Goal: Share content: Share content

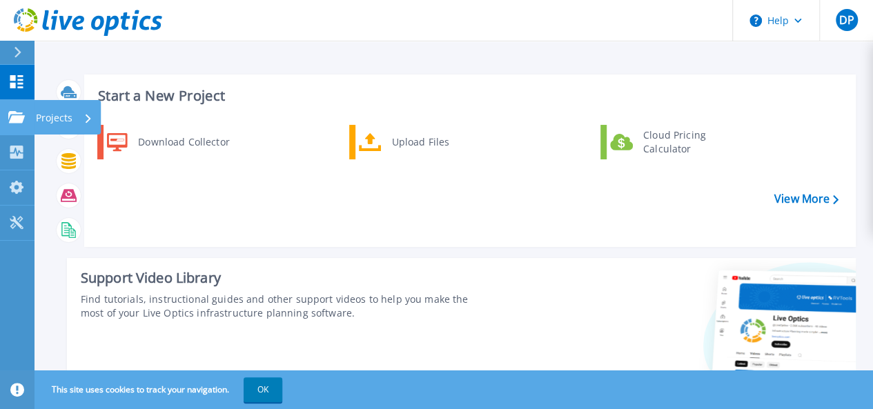
click at [54, 121] on p "Projects" at bounding box center [54, 118] width 37 height 36
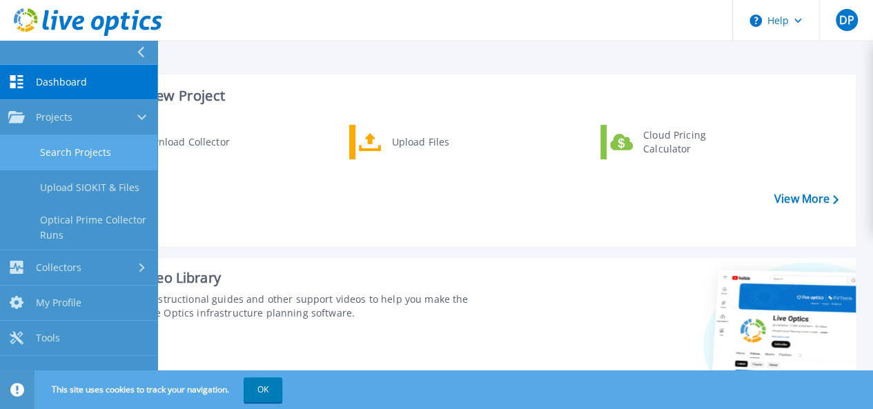
click at [70, 157] on link "Search Projects" at bounding box center [78, 152] width 157 height 35
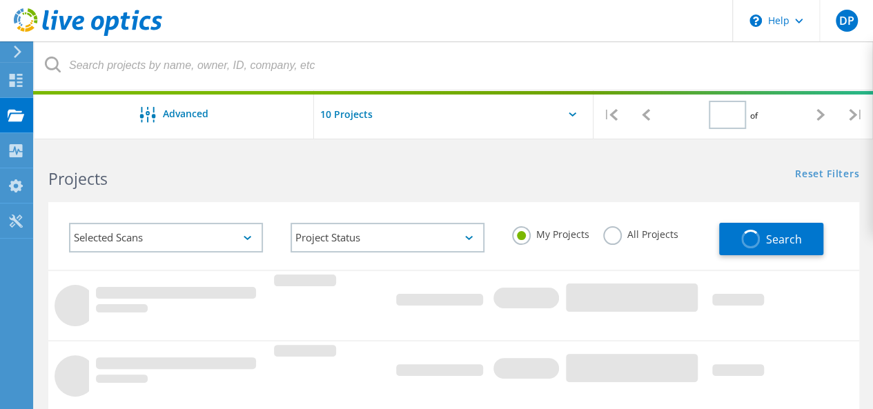
type input "1"
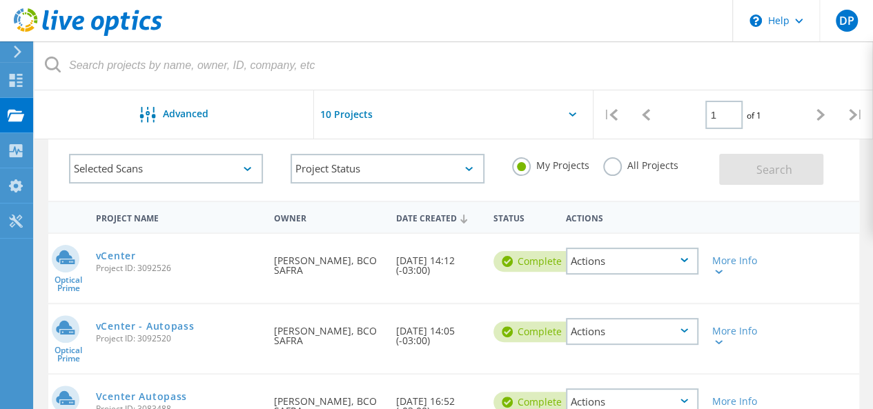
scroll to position [138, 0]
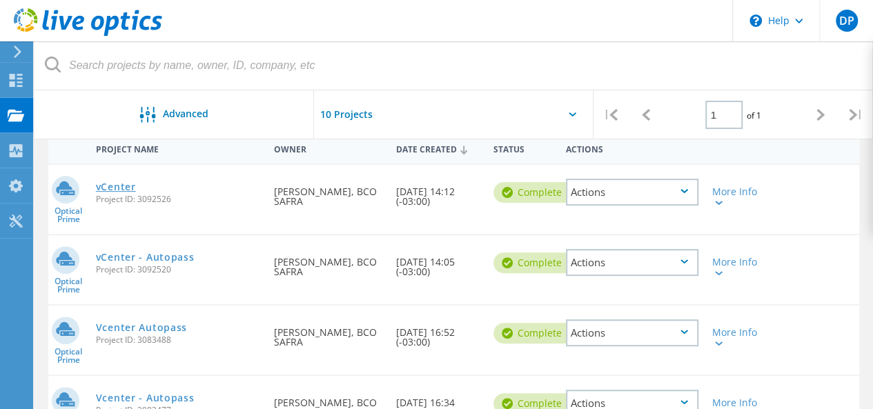
click at [119, 187] on link "vCenter" at bounding box center [116, 187] width 40 height 10
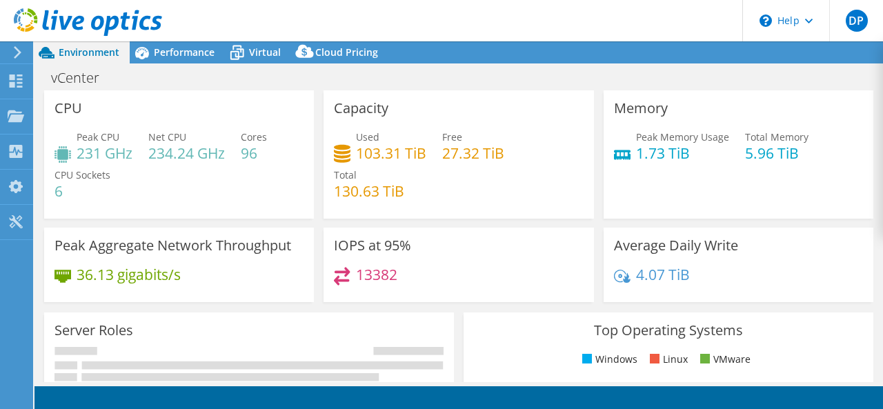
select select "USD"
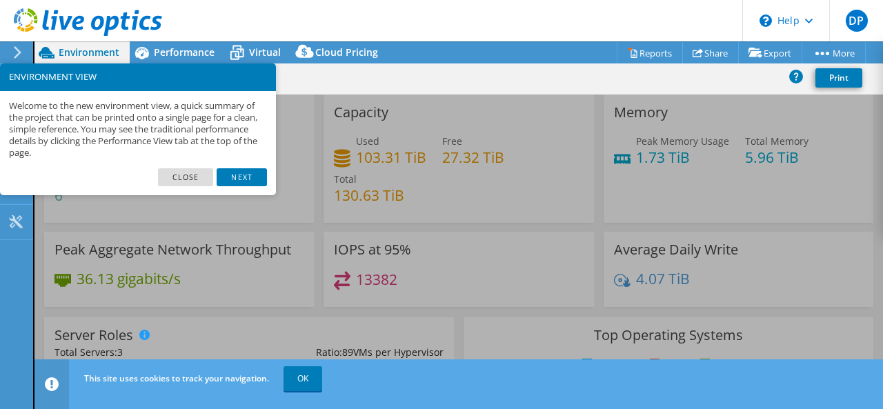
click at [197, 177] on link "Close" at bounding box center [186, 177] width 56 height 18
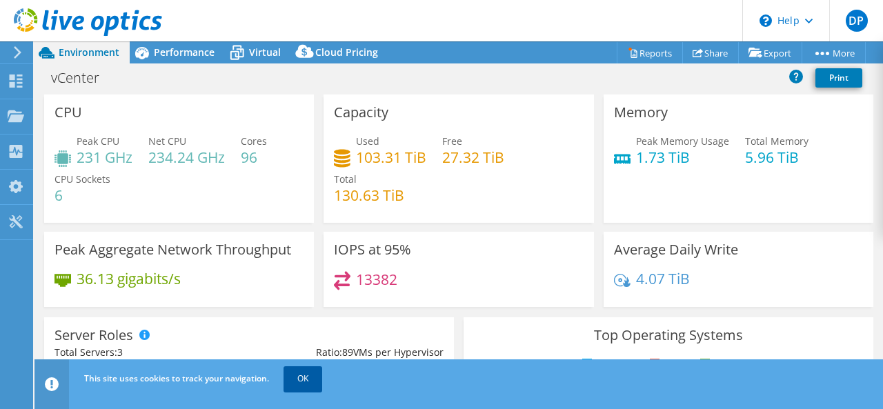
click at [306, 383] on link "OK" at bounding box center [303, 379] width 39 height 25
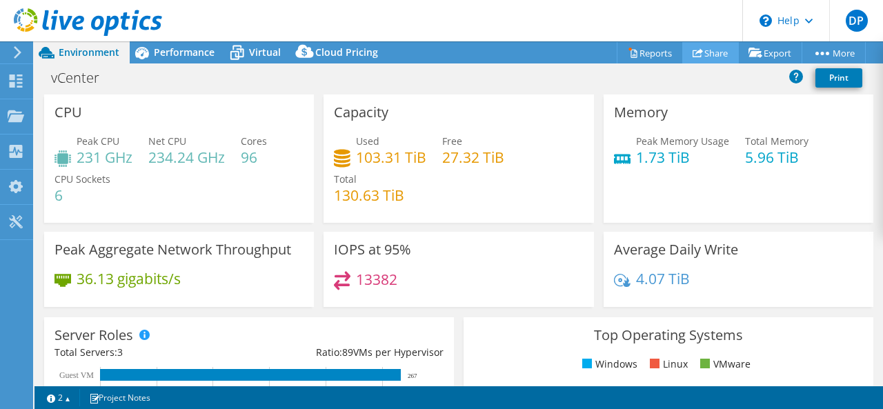
click at [700, 55] on link "Share" at bounding box center [711, 52] width 57 height 21
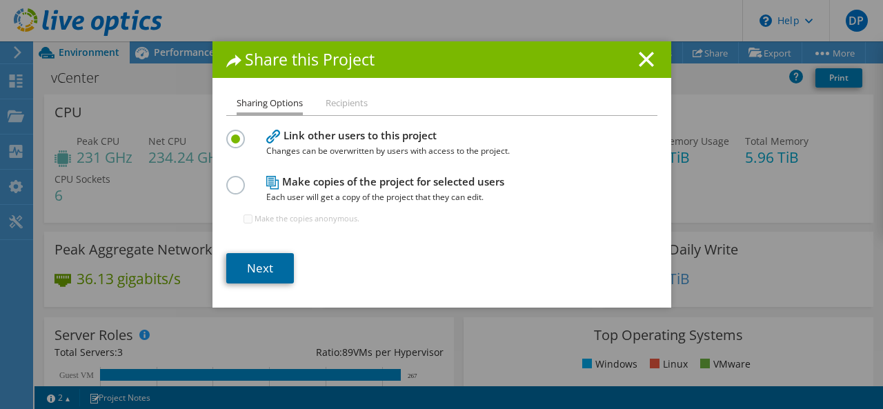
click at [255, 274] on link "Next" at bounding box center [260, 268] width 68 height 30
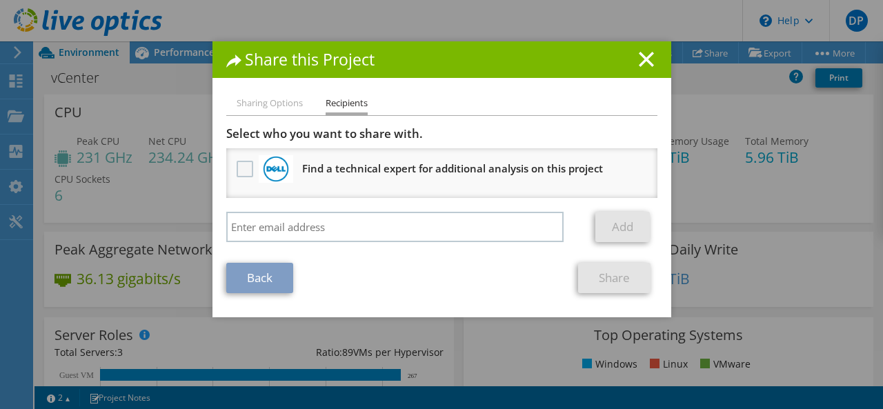
click at [239, 171] on label at bounding box center [247, 169] width 20 height 17
click at [0, 0] on input "checkbox" at bounding box center [0, 0] width 0 height 0
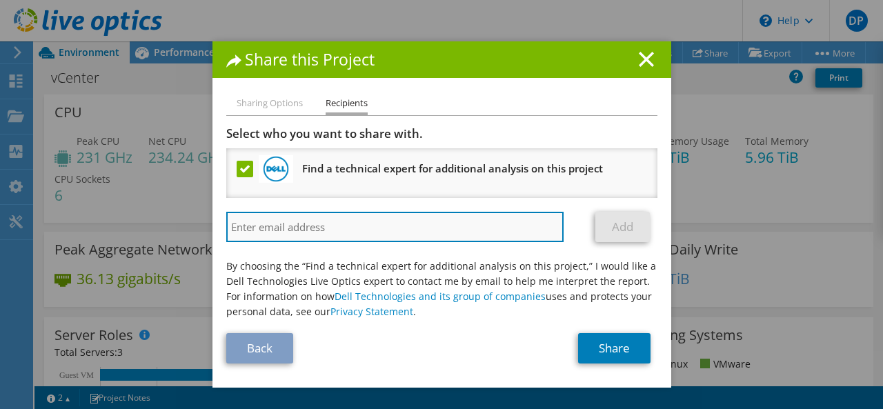
click at [279, 231] on input "search" at bounding box center [395, 227] width 338 height 30
type input "d"
type input "[EMAIL_ADDRESS][PERSON_NAME][DOMAIN_NAME]"
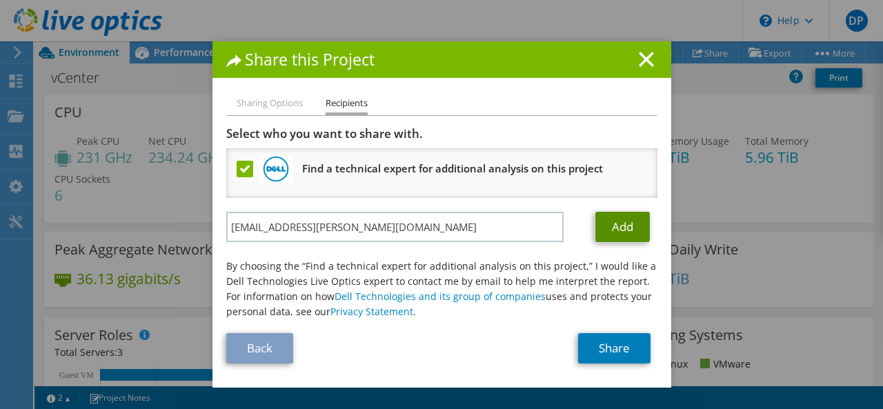
click at [608, 224] on link "Add" at bounding box center [623, 227] width 55 height 30
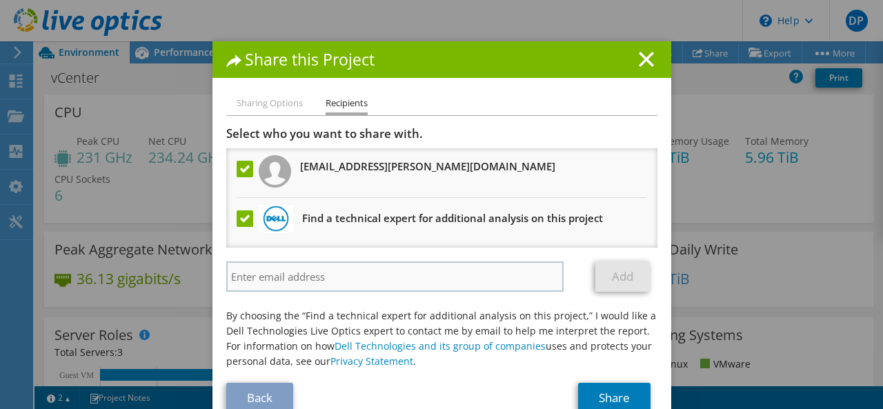
scroll to position [28, 0]
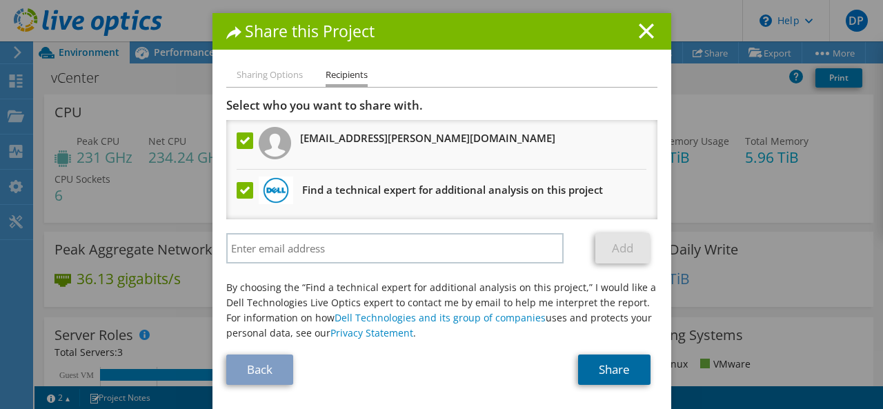
click at [605, 370] on link "Share" at bounding box center [614, 370] width 72 height 30
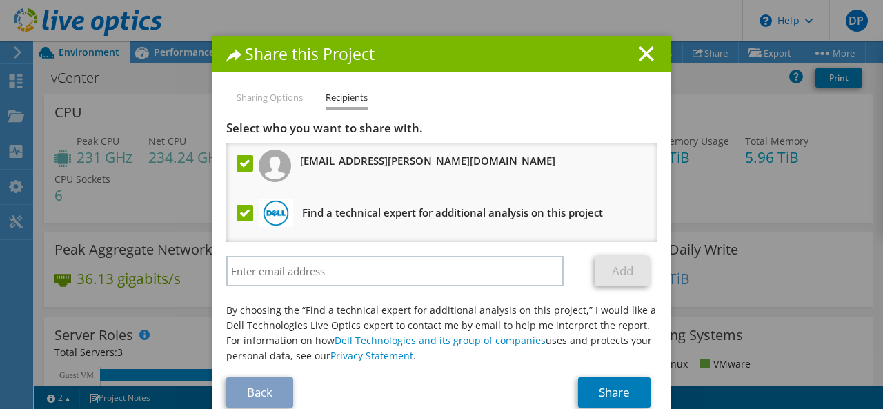
click at [445, 4] on div "Share this Project Sharing Options Recipients Link other users to this project …" at bounding box center [441, 204] width 883 height 409
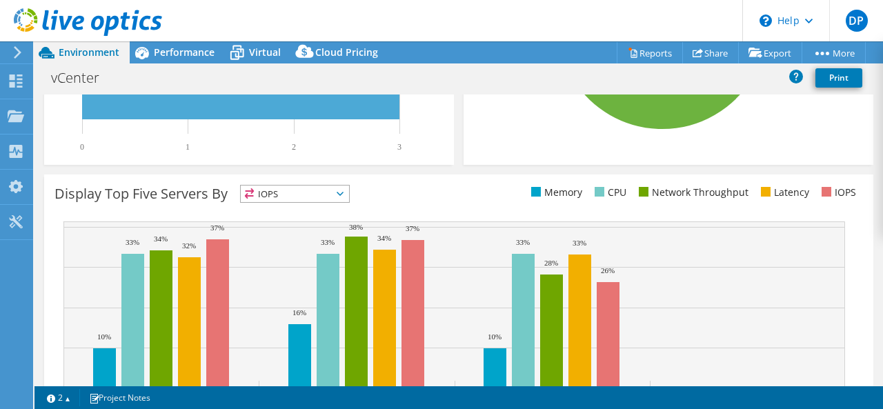
scroll to position [549, 0]
